Goal: Task Accomplishment & Management: Use online tool/utility

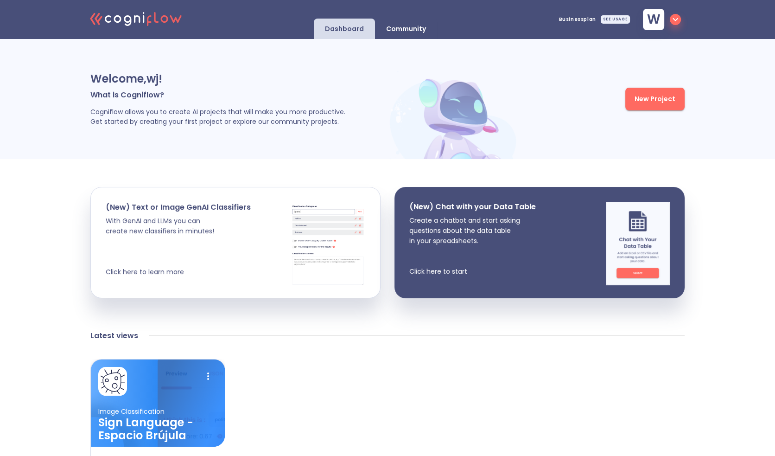
click at [386, 347] on div "Latest views Image Classification Sign Language - Espacio Brújula Try it Create…" at bounding box center [387, 424] width 594 height 197
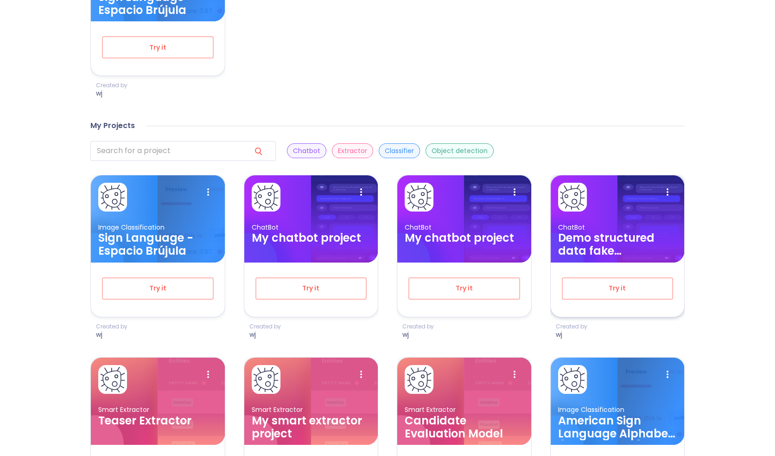
scroll to position [438, 0]
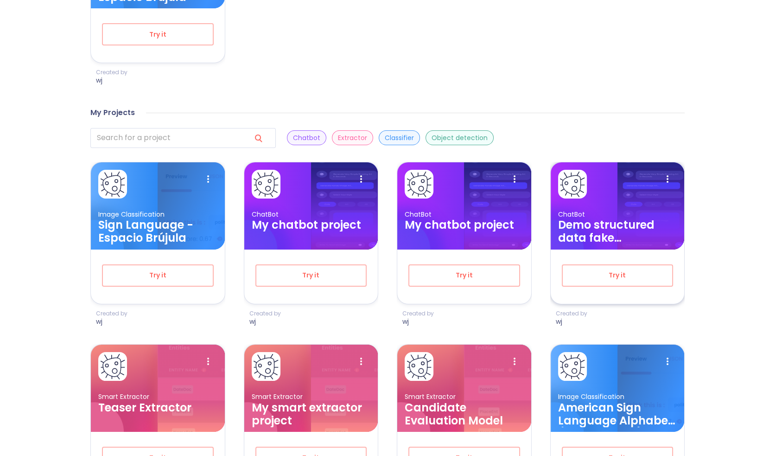
click at [602, 234] on h3 "Demo structured data fake candidates" at bounding box center [617, 231] width 119 height 26
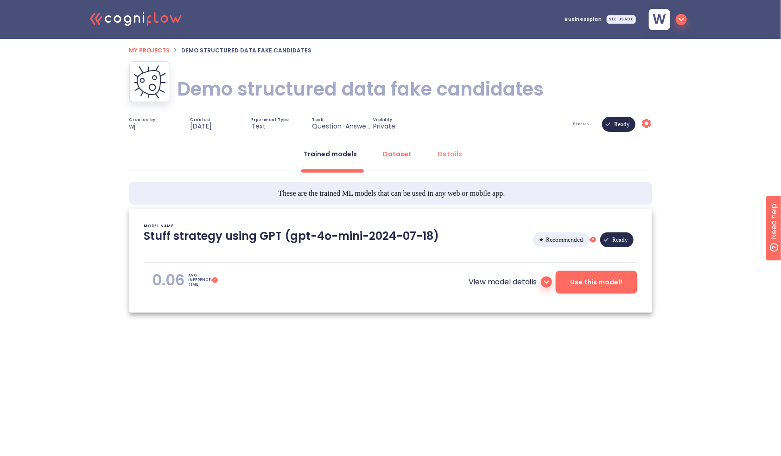
type textarea "[2025/09/09 15:40:01]- Starting with download required files from shared storag…"
click at [404, 158] on div "Dataset" at bounding box center [397, 153] width 29 height 9
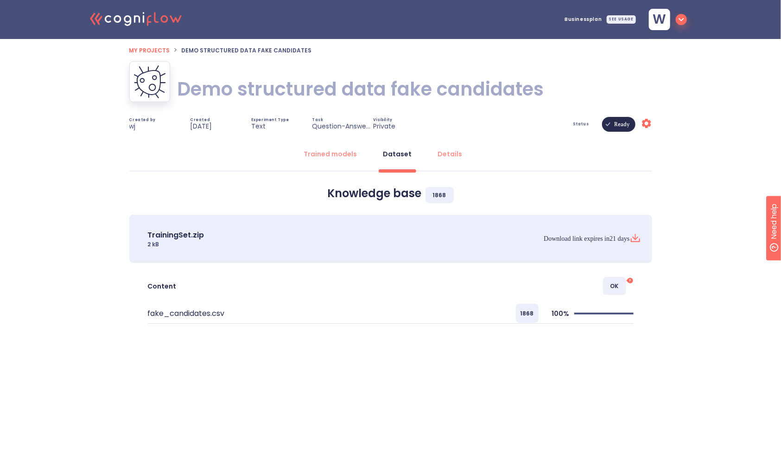
click at [635, 235] on icon at bounding box center [635, 236] width 0 height 5
click at [158, 50] on span "My projects" at bounding box center [149, 50] width 41 height 8
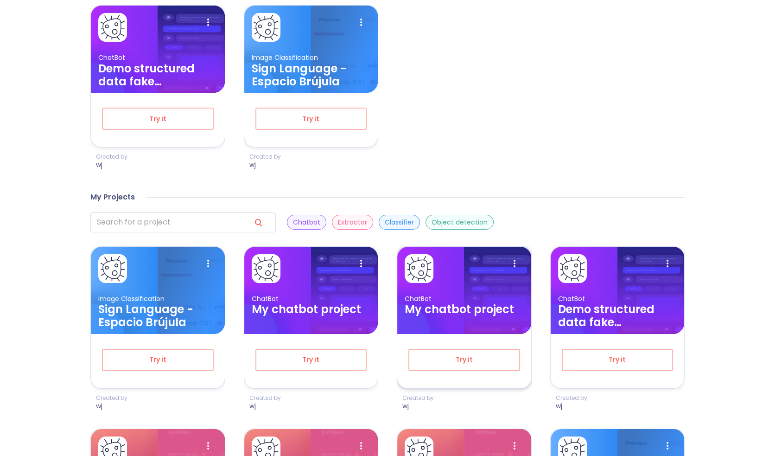
scroll to position [371, 0]
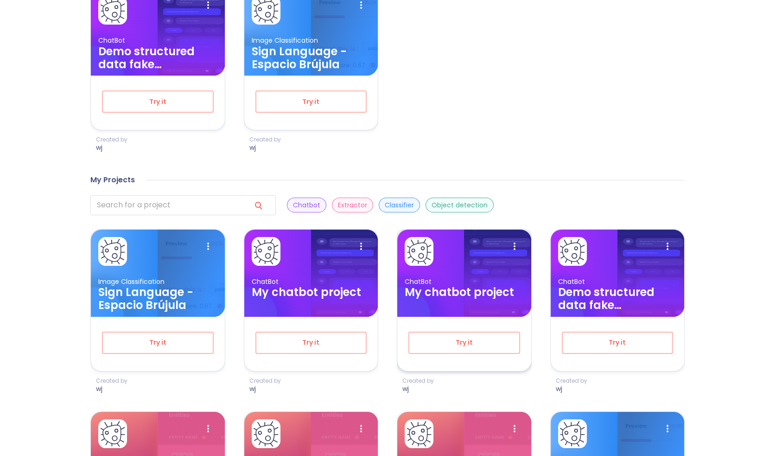
click at [459, 287] on h3 "My chatbot project" at bounding box center [464, 291] width 119 height 13
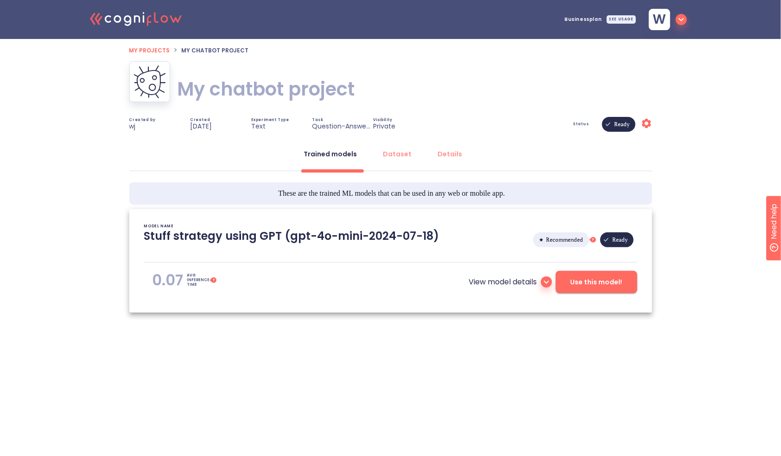
type textarea "[2025/09/09 16:13:58]- Starting with download required files from shared storag…"
click at [398, 152] on div "Dataset" at bounding box center [397, 153] width 29 height 9
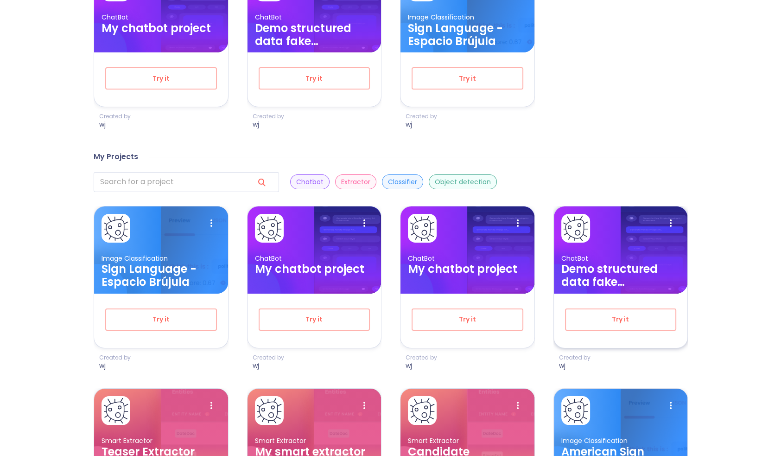
scroll to position [405, 0]
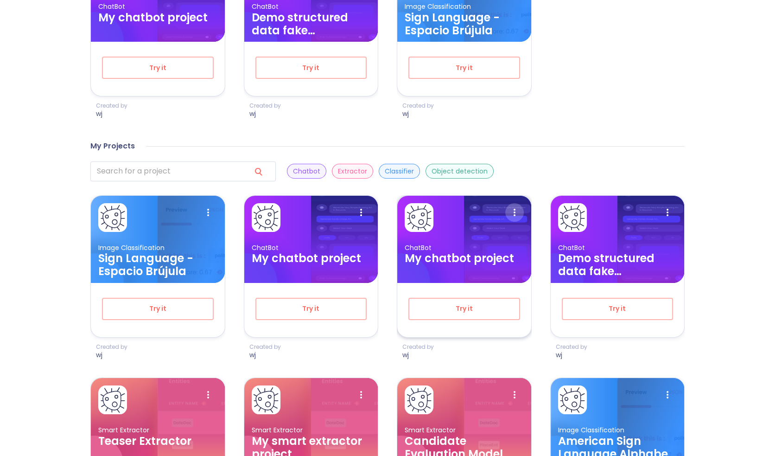
click at [517, 211] on icon at bounding box center [514, 212] width 19 height 19
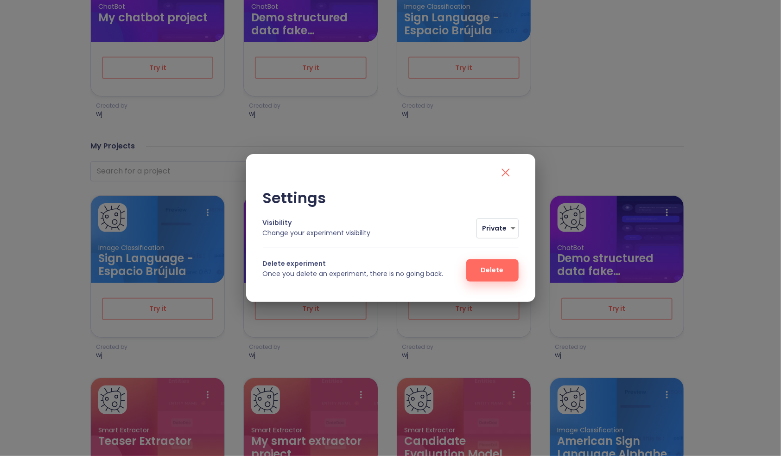
click at [490, 270] on span "Delete" at bounding box center [492, 270] width 23 height 12
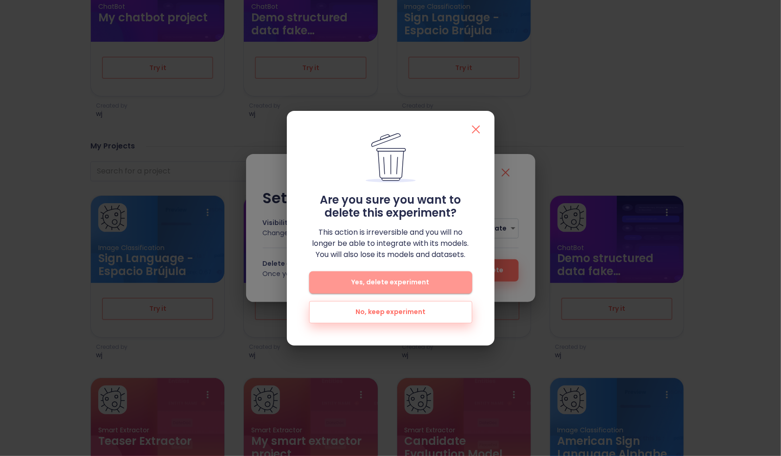
click at [456, 282] on span "Yes, delete experiment" at bounding box center [390, 282] width 133 height 12
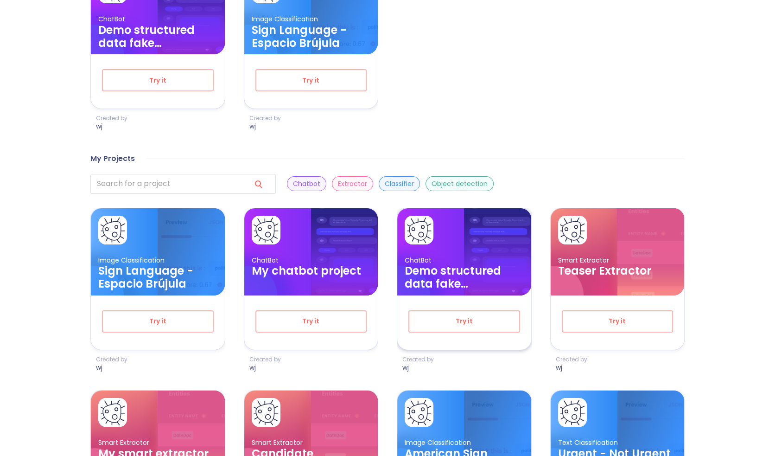
scroll to position [394, 0]
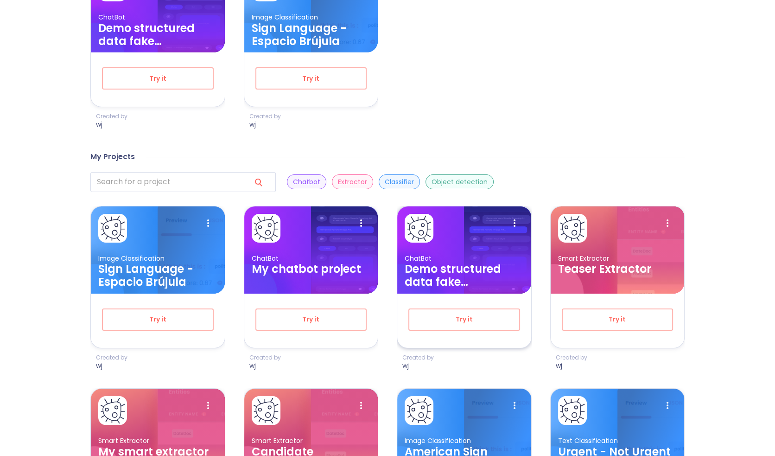
click at [456, 269] on h3 "Demo structured data fake candidates" at bounding box center [464, 275] width 119 height 26
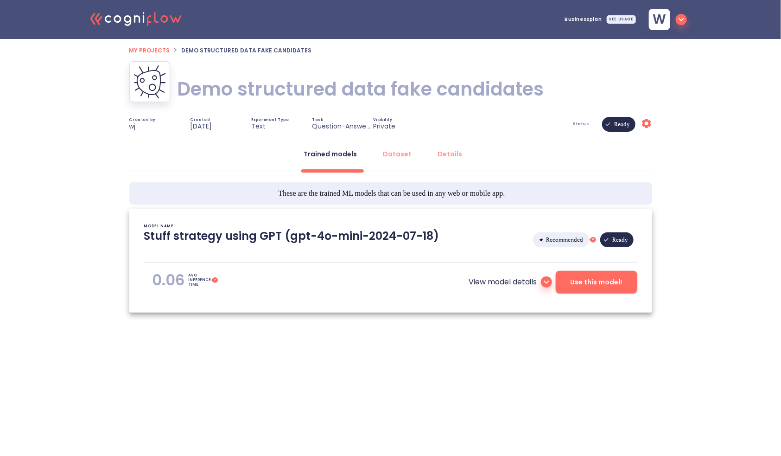
type textarea "[2025/09/09 15:40:01]- Starting with download required files from shared storag…"
click at [595, 281] on span "Use this model!" at bounding box center [596, 282] width 52 height 12
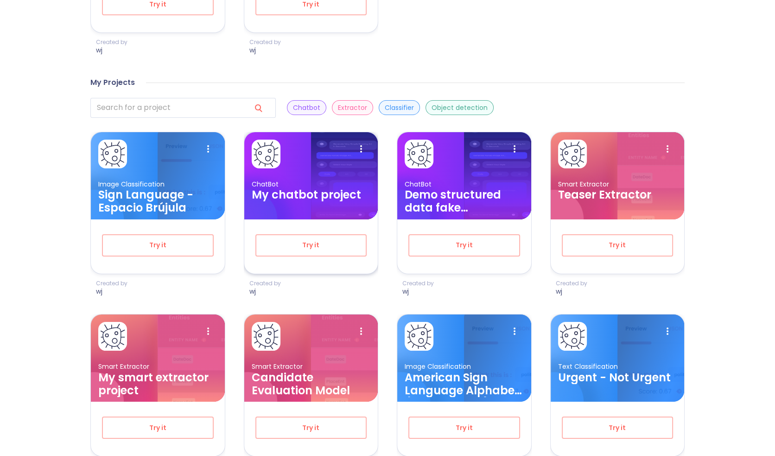
scroll to position [488, 0]
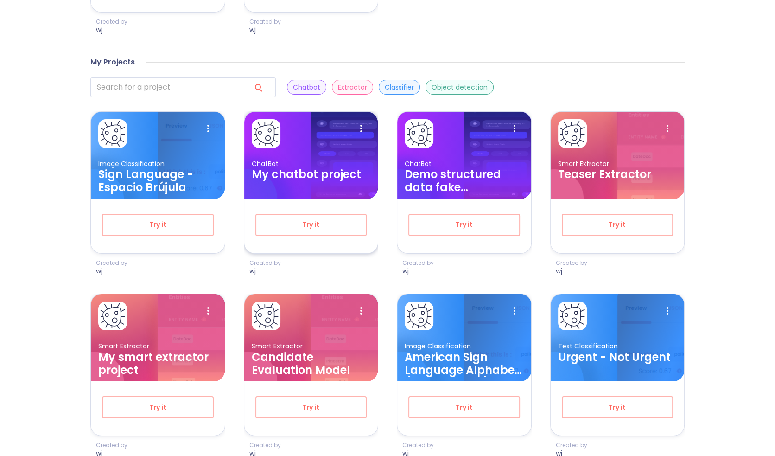
click at [332, 176] on h3 "My chatbot project" at bounding box center [311, 174] width 119 height 13
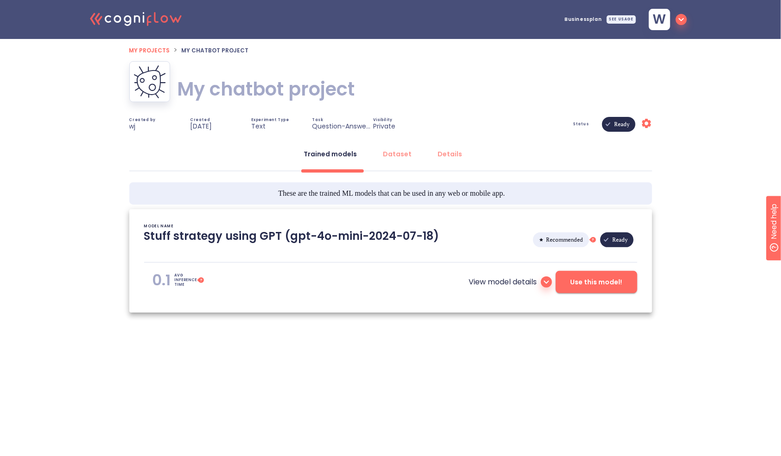
type textarea "[2025/09/10 17:14:31]- Starting with download required files from shared storag…"
click at [260, 94] on h1 "My chatbot project" at bounding box center [265, 89] width 177 height 26
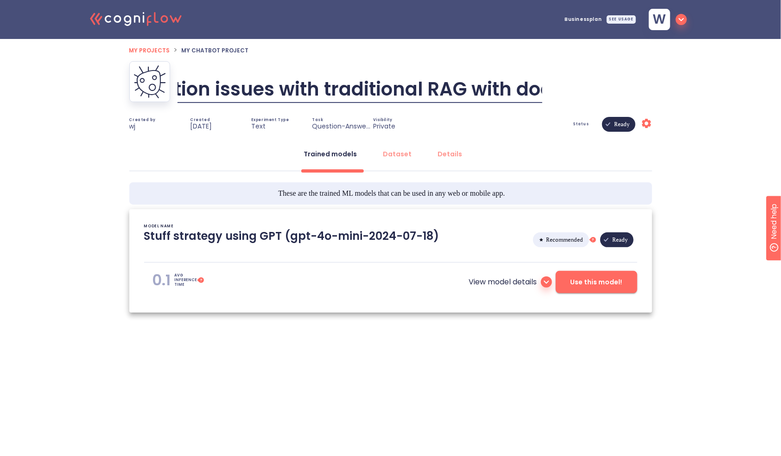
type input "Demo numbers and computation issues with traditional RAG with docs"
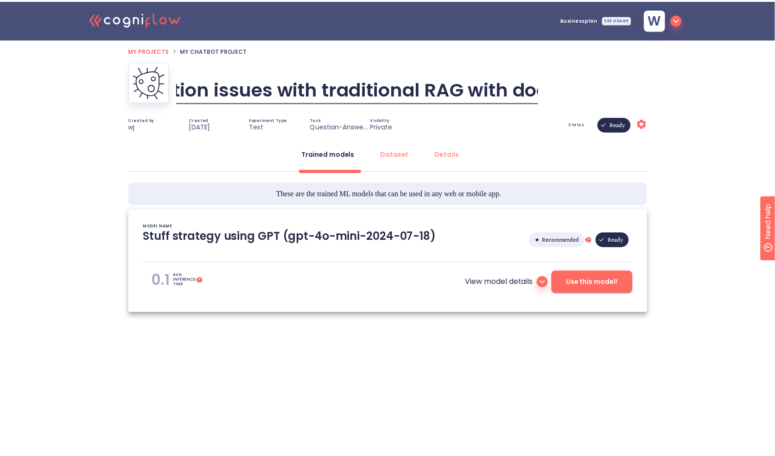
scroll to position [0, 304]
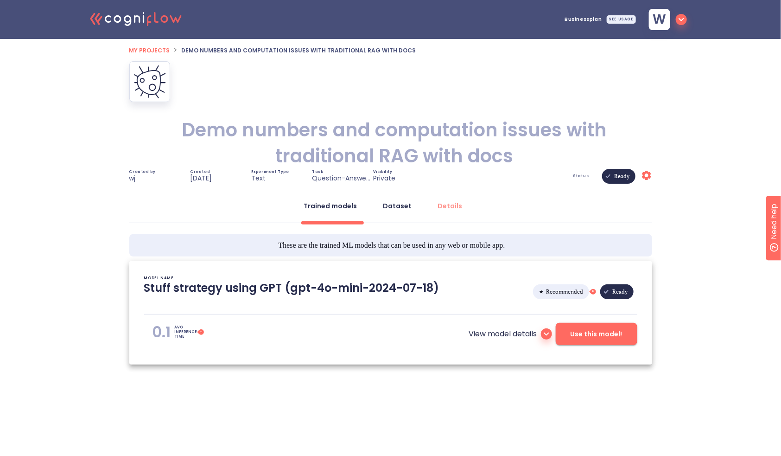
click at [401, 207] on div "Dataset" at bounding box center [397, 205] width 29 height 9
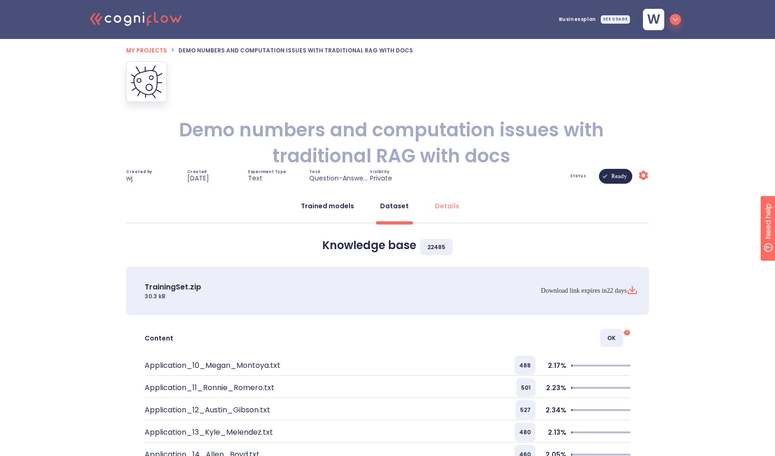
click at [333, 204] on div "Trained models" at bounding box center [327, 205] width 53 height 9
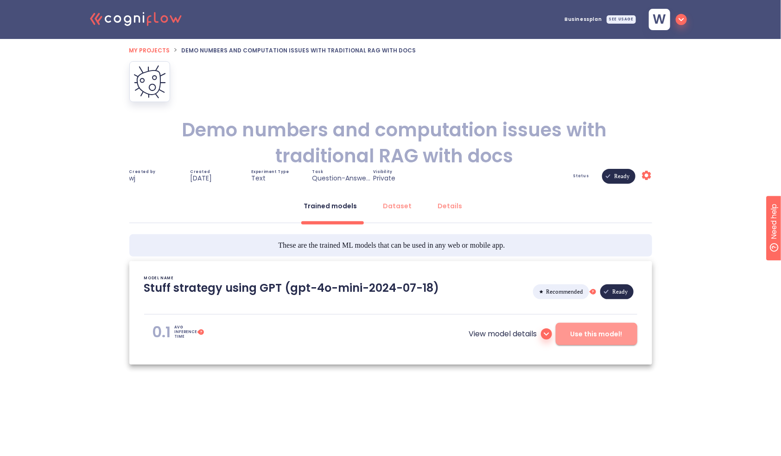
click at [589, 336] on span "Use this model!" at bounding box center [596, 334] width 52 height 12
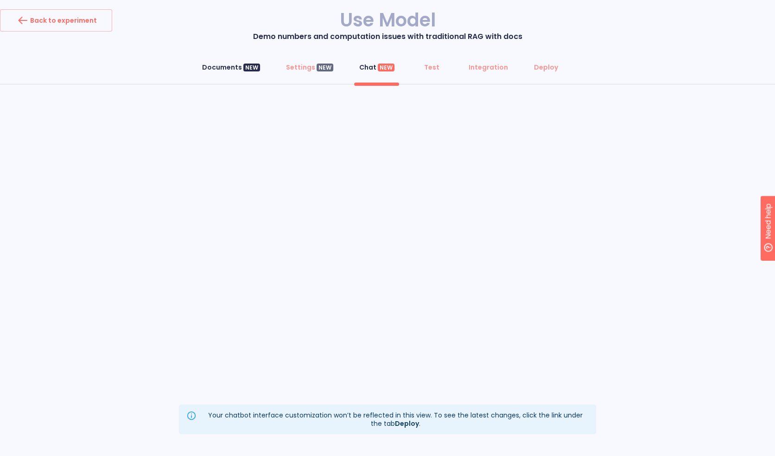
click at [216, 66] on div "Documents NEW" at bounding box center [231, 67] width 58 height 9
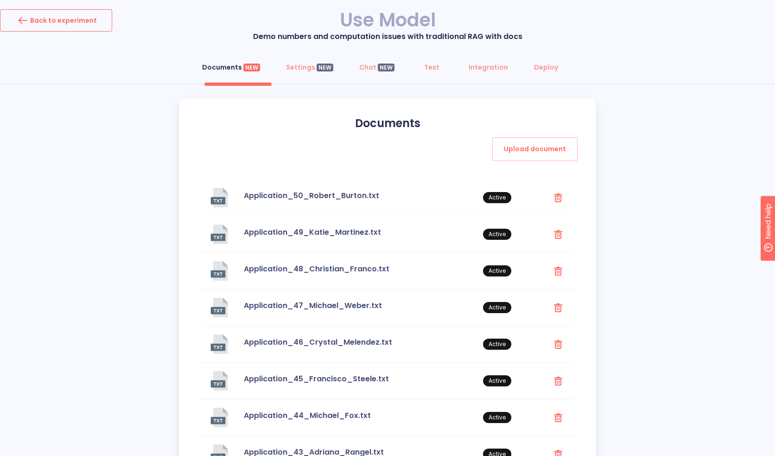
click at [102, 22] on button "Back to experiment" at bounding box center [56, 20] width 112 height 22
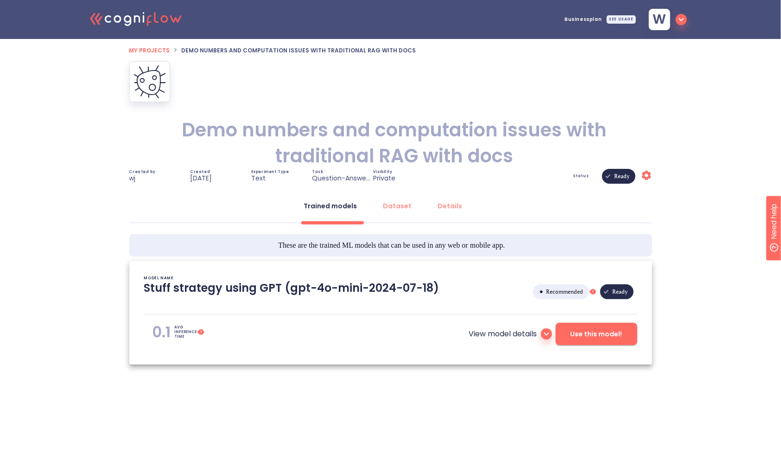
type textarea "[2025/09/10 17:14:31]- Starting with download required files from shared storag…"
click at [391, 202] on div "Dataset" at bounding box center [397, 205] width 29 height 9
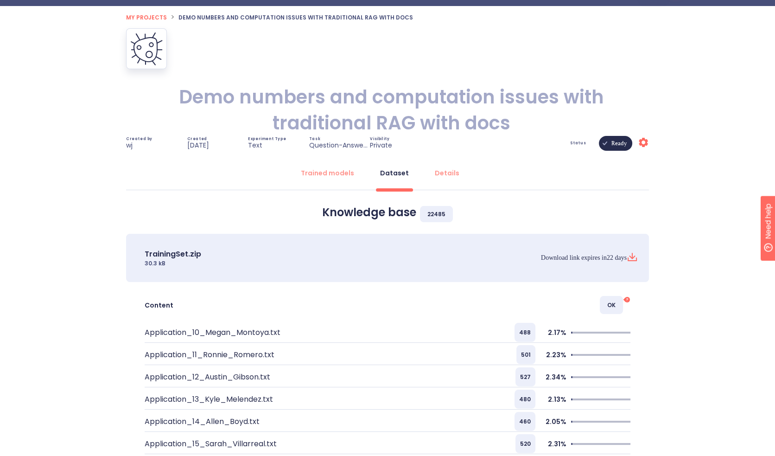
scroll to position [33, 0]
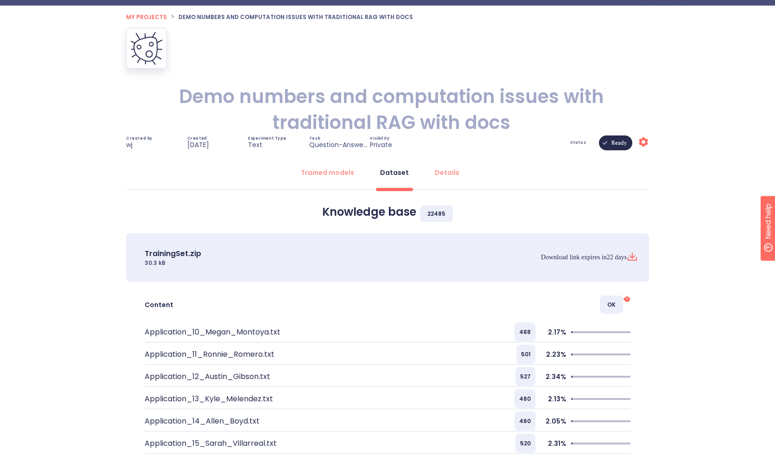
click at [633, 260] on icon at bounding box center [632, 258] width 8 height 3
click at [323, 175] on div "Trained models" at bounding box center [327, 172] width 53 height 9
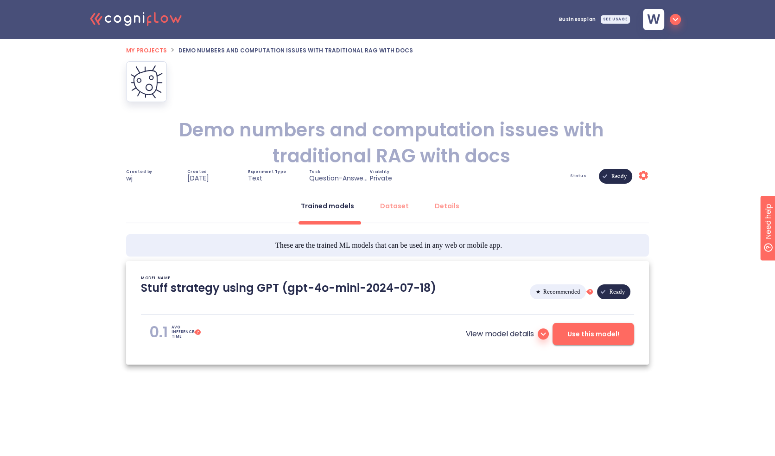
scroll to position [0, 0]
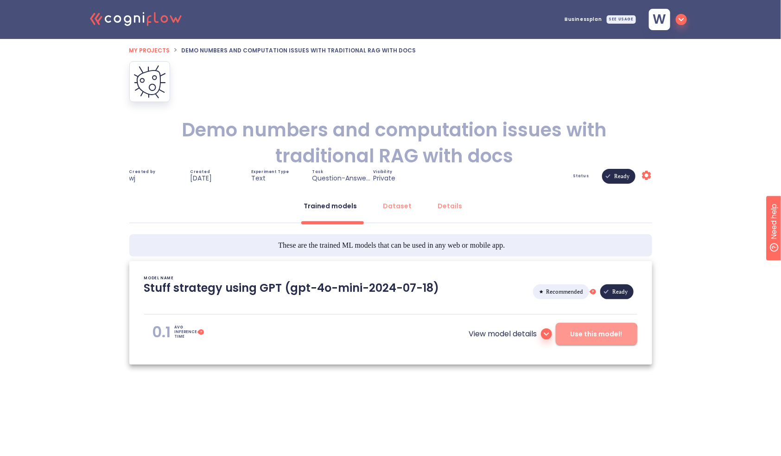
click at [582, 336] on span "Use this model!" at bounding box center [596, 334] width 52 height 12
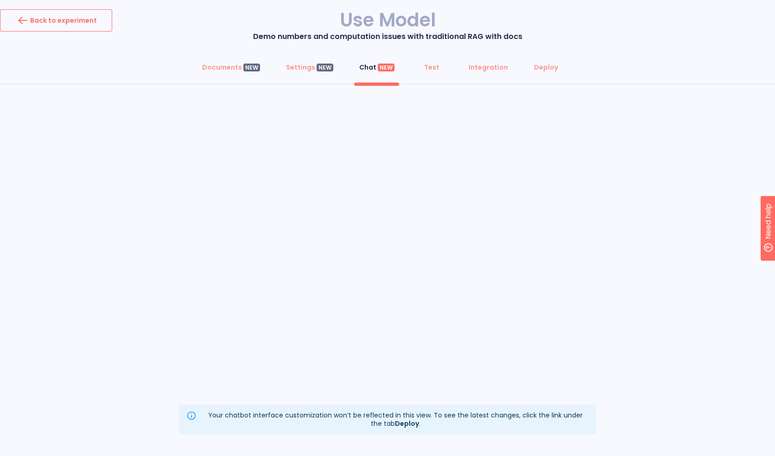
click at [99, 25] on button "Back to experiment" at bounding box center [56, 20] width 112 height 22
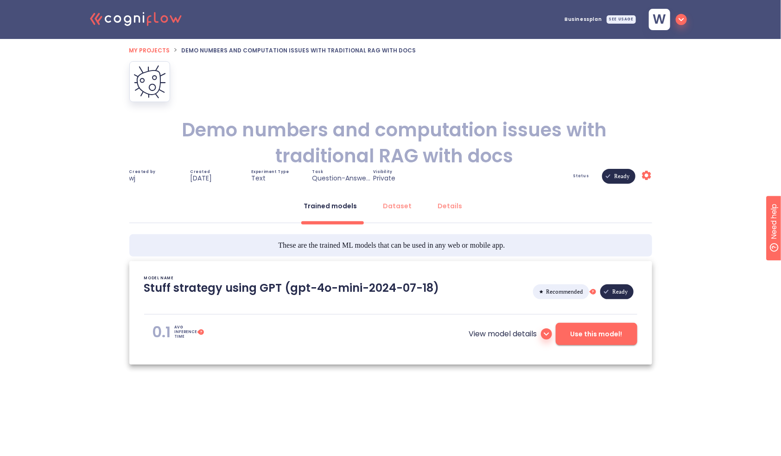
type textarea "[[DATE] 17:14:31]- Starting with download required files from shared storage [[…"
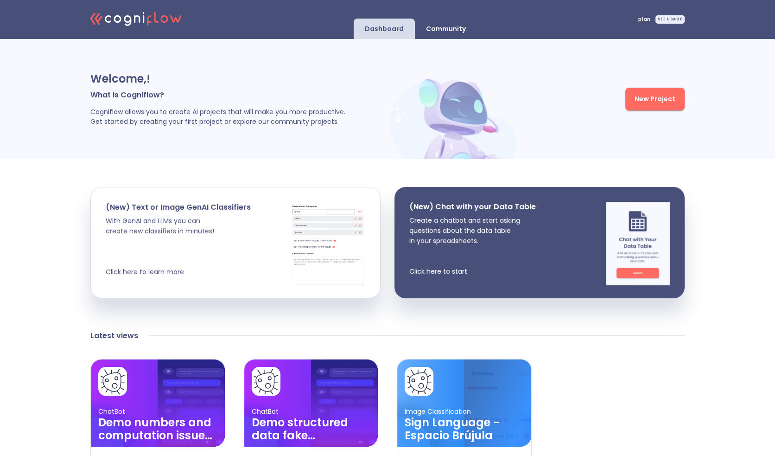
click at [664, 107] on button "New Project" at bounding box center [654, 99] width 59 height 23
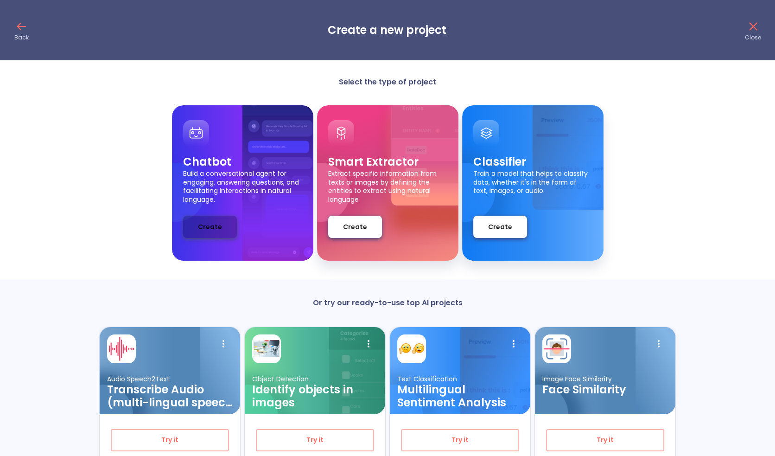
click at [208, 227] on span "Create" at bounding box center [210, 227] width 24 height 12
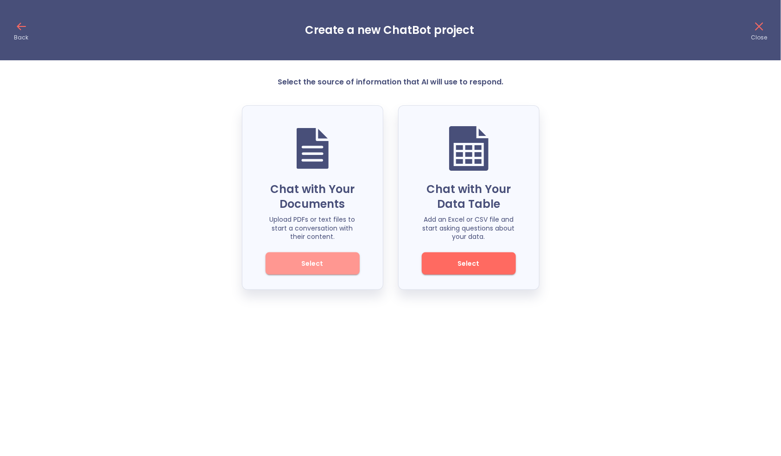
click at [331, 260] on span "Select" at bounding box center [312, 264] width 63 height 12
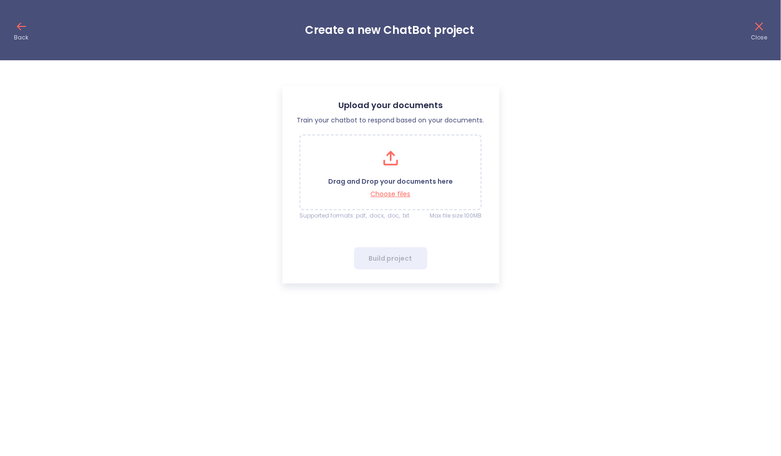
click at [408, 159] on div "Drag and Drop your documents here Choose files" at bounding box center [390, 171] width 125 height 51
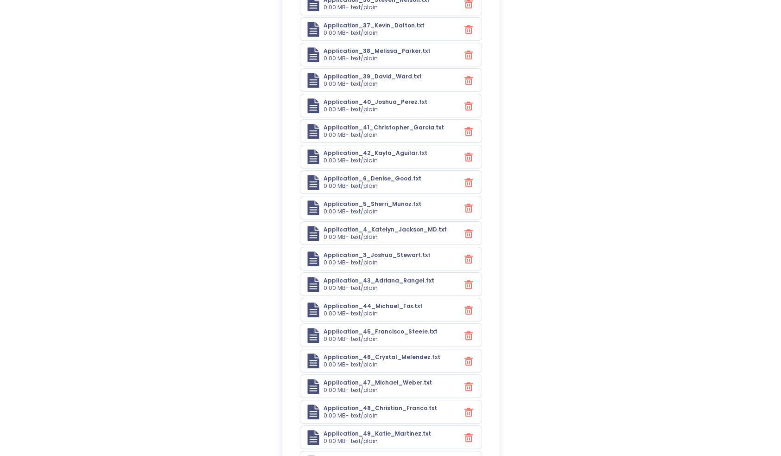
scroll to position [1112, 0]
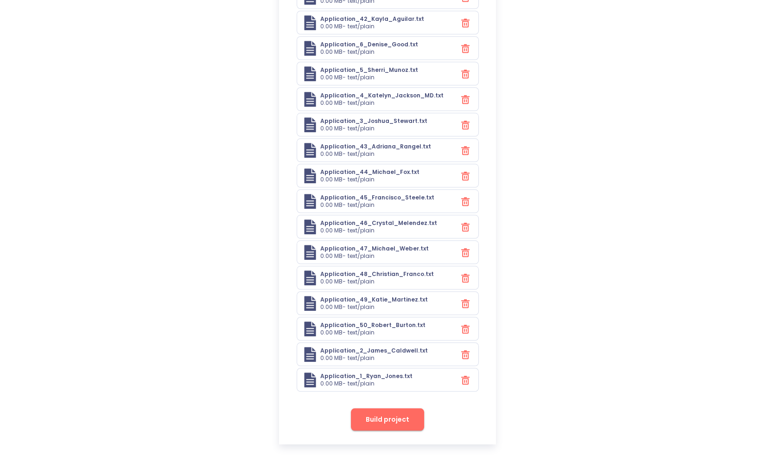
click at [400, 416] on span "Build project" at bounding box center [388, 419] width 44 height 12
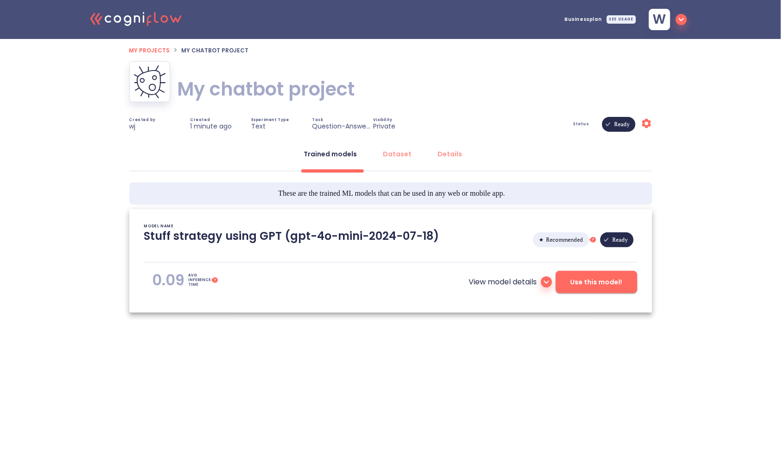
type textarea "[[DATE] 09:33:59]- Starting with download required files from shared storage [[…"
click at [284, 93] on h1 "My chatbot project" at bounding box center [265, 89] width 177 height 26
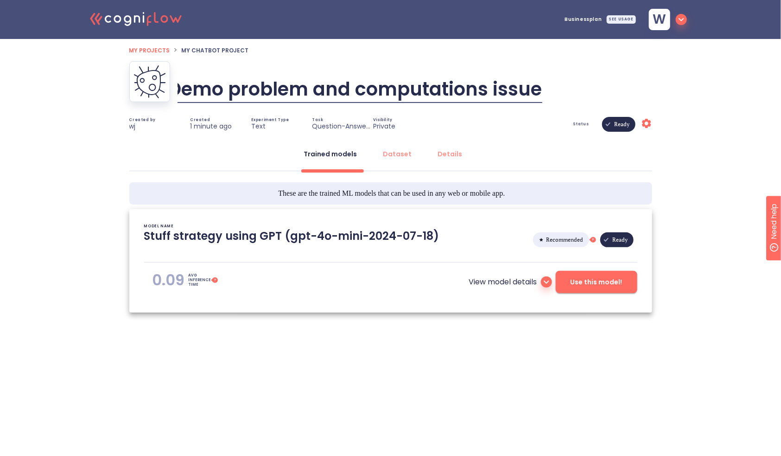
type input "Demo problem and computations issues"
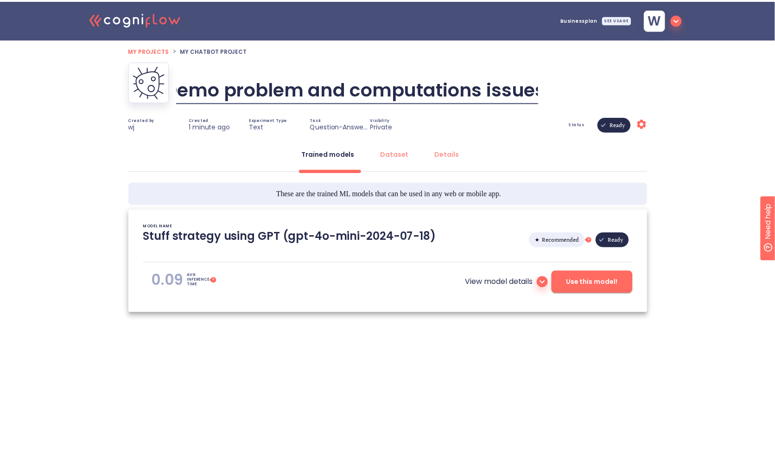
scroll to position [0, 22]
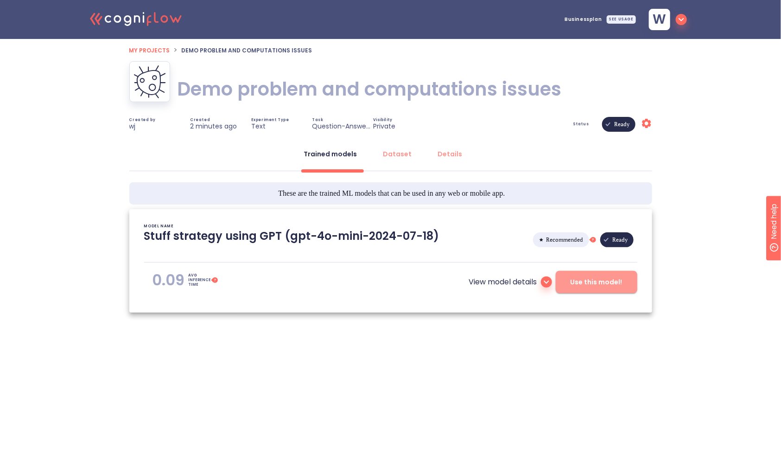
click at [585, 277] on span "Use this model!" at bounding box center [596, 282] width 52 height 12
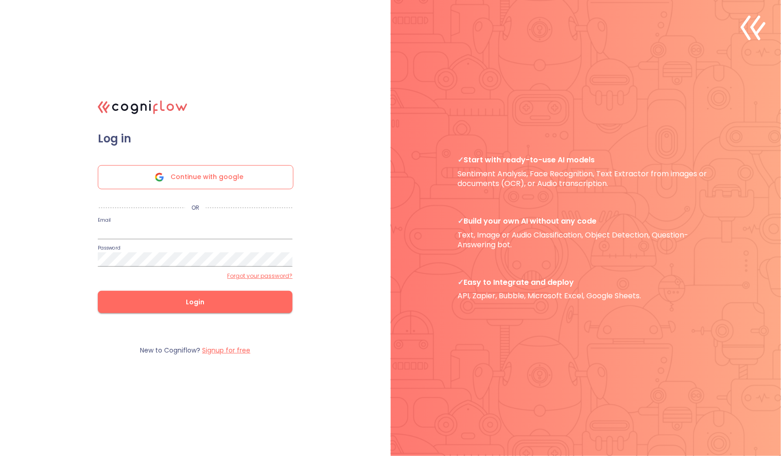
type input "[EMAIL_ADDRESS]"
click at [167, 231] on input "[EMAIL_ADDRESS]" at bounding box center [195, 231] width 195 height 15
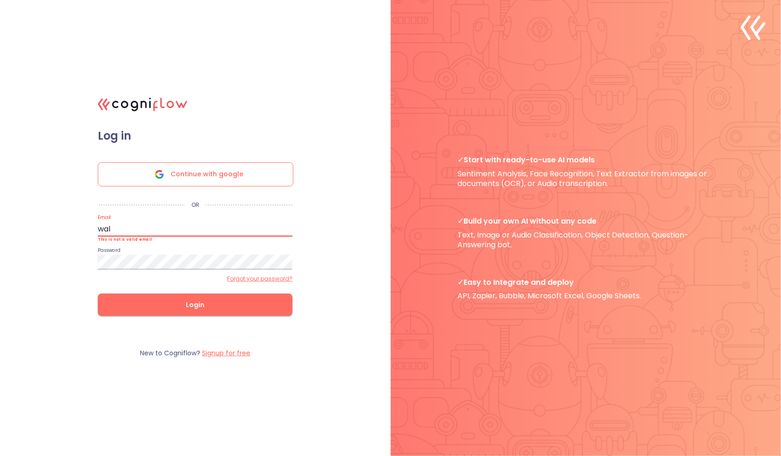
type input "[PERSON_NAME][EMAIL_ADDRESS]"
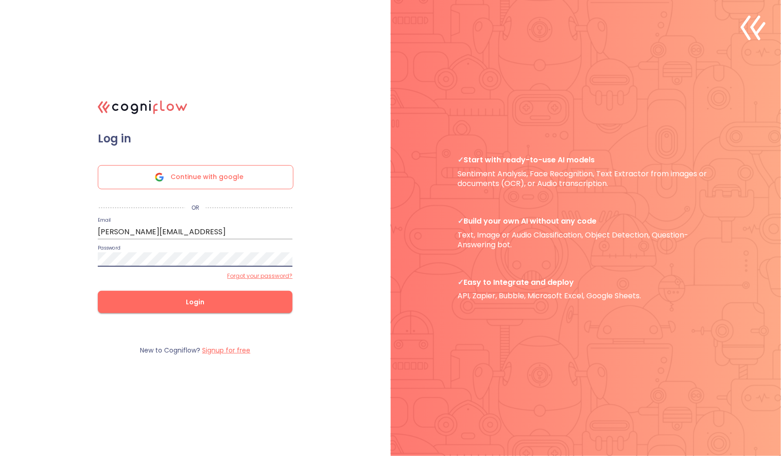
click at [98, 291] on button "Login" at bounding box center [195, 302] width 195 height 22
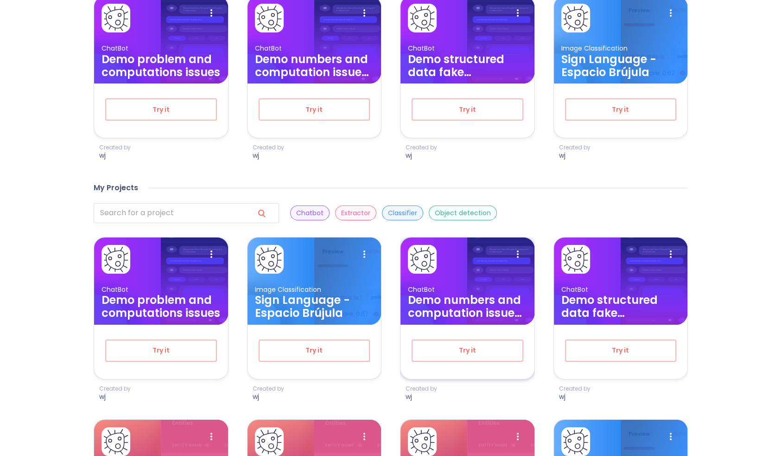
scroll to position [371, 0]
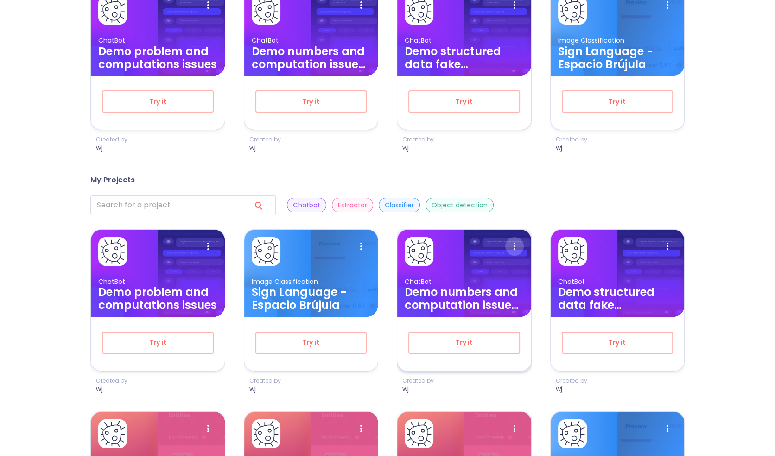
click at [511, 251] on icon at bounding box center [514, 246] width 19 height 19
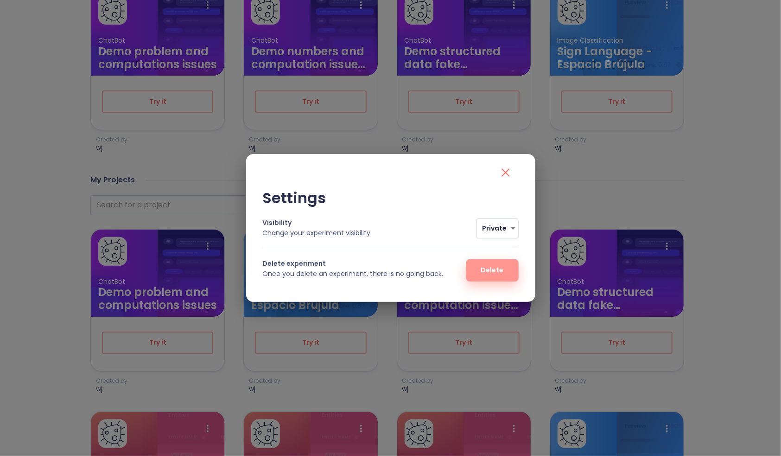
click at [500, 273] on span "Delete" at bounding box center [492, 270] width 23 height 12
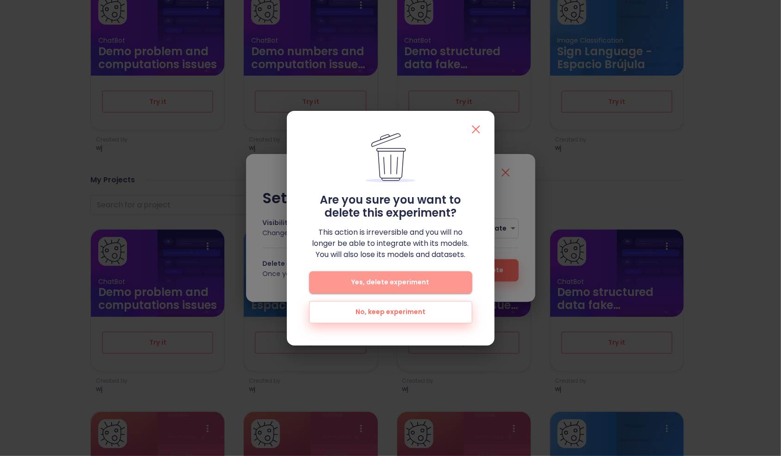
click at [427, 282] on span "Yes, delete experiment" at bounding box center [390, 282] width 133 height 12
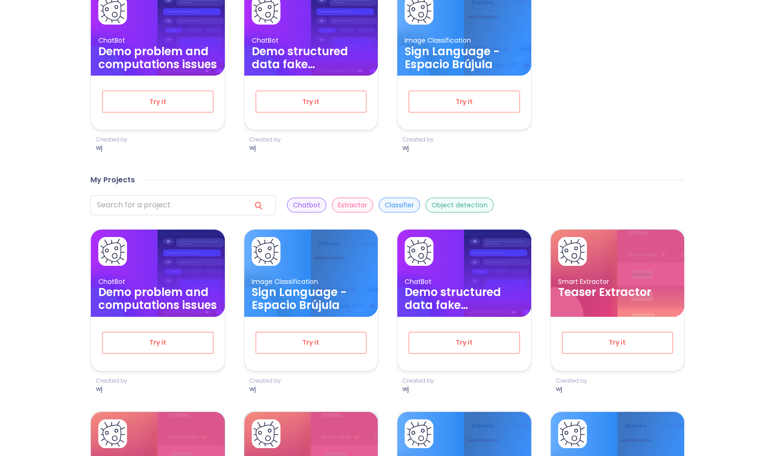
scroll to position [586, 0]
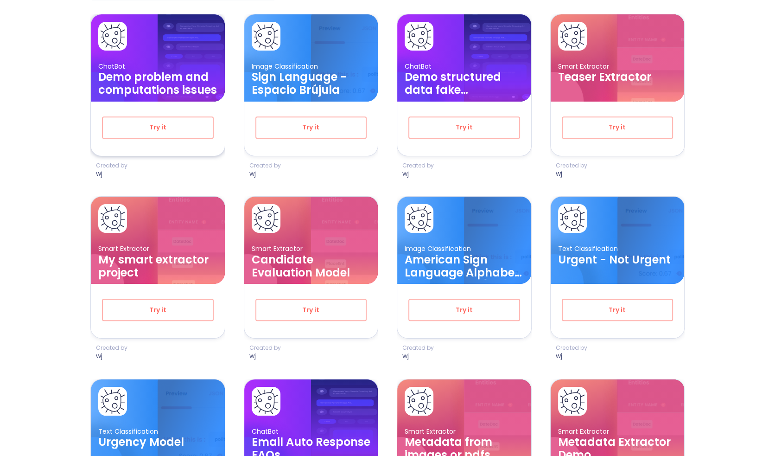
click at [153, 82] on h3 "Demo problem and computations issues" at bounding box center [157, 83] width 119 height 26
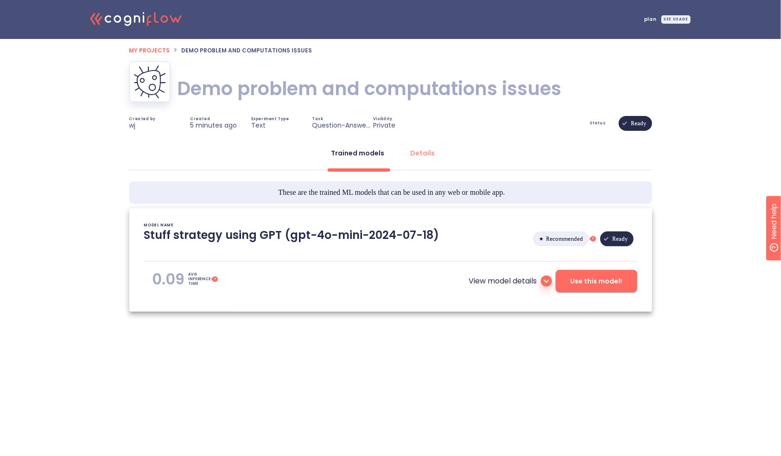
type textarea "[2025/09/18 09:33:59]- Starting with download required files from shared storag…"
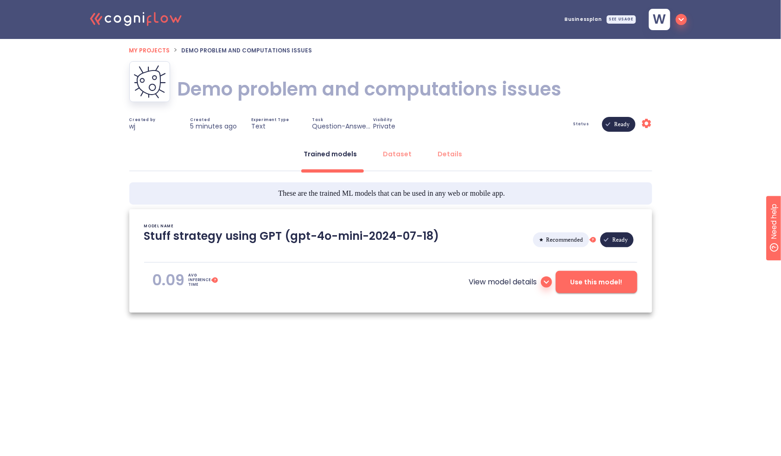
click at [597, 279] on span "Use this model!" at bounding box center [596, 282] width 52 height 12
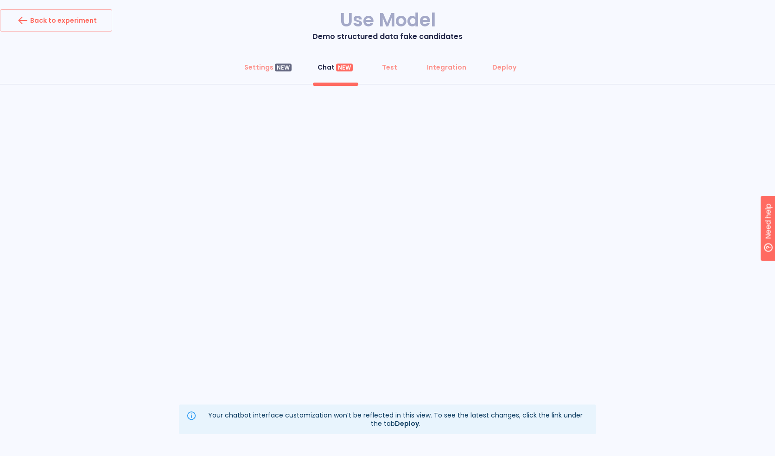
scroll to position [0, 0]
